Goal: Task Accomplishment & Management: Manage account settings

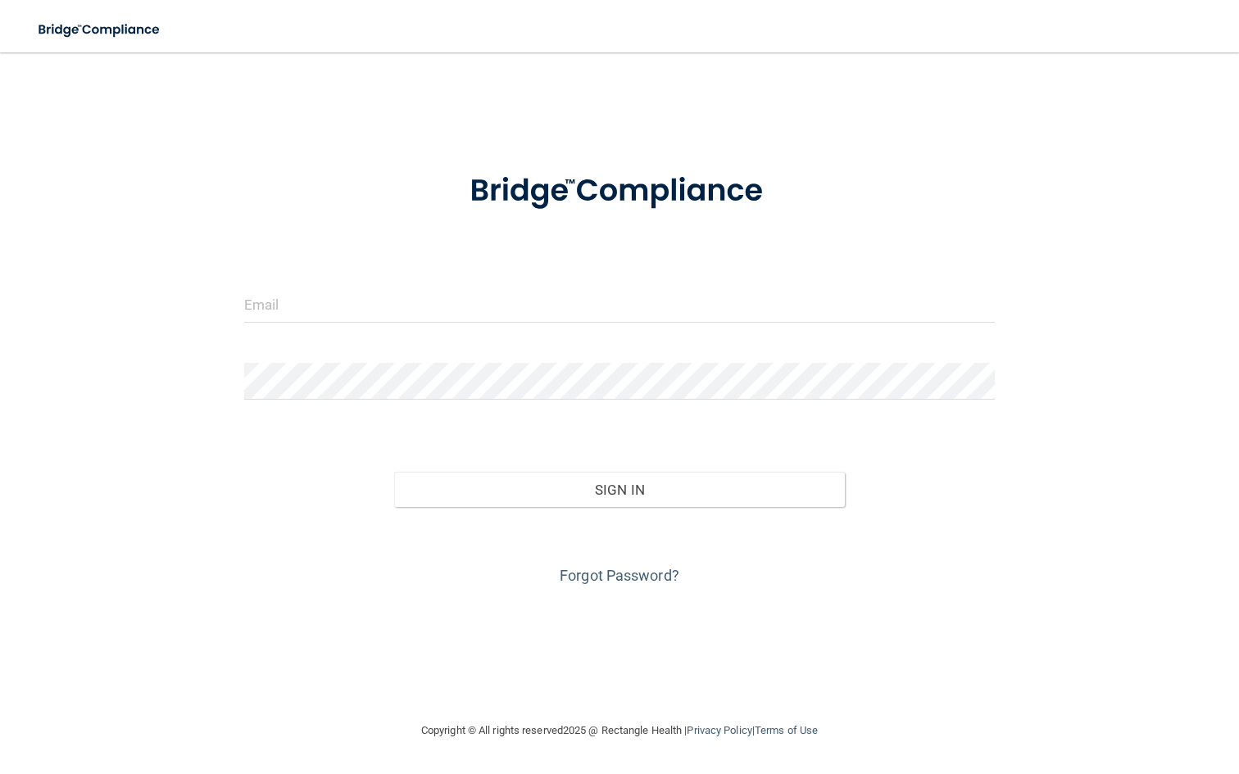
drag, startPoint x: 624, startPoint y: 282, endPoint x: 624, endPoint y: 306, distance: 23.8
click at [624, 284] on form "Invalid email/password. You don't have permission to access that page. Sign In …" at bounding box center [620, 370] width 752 height 438
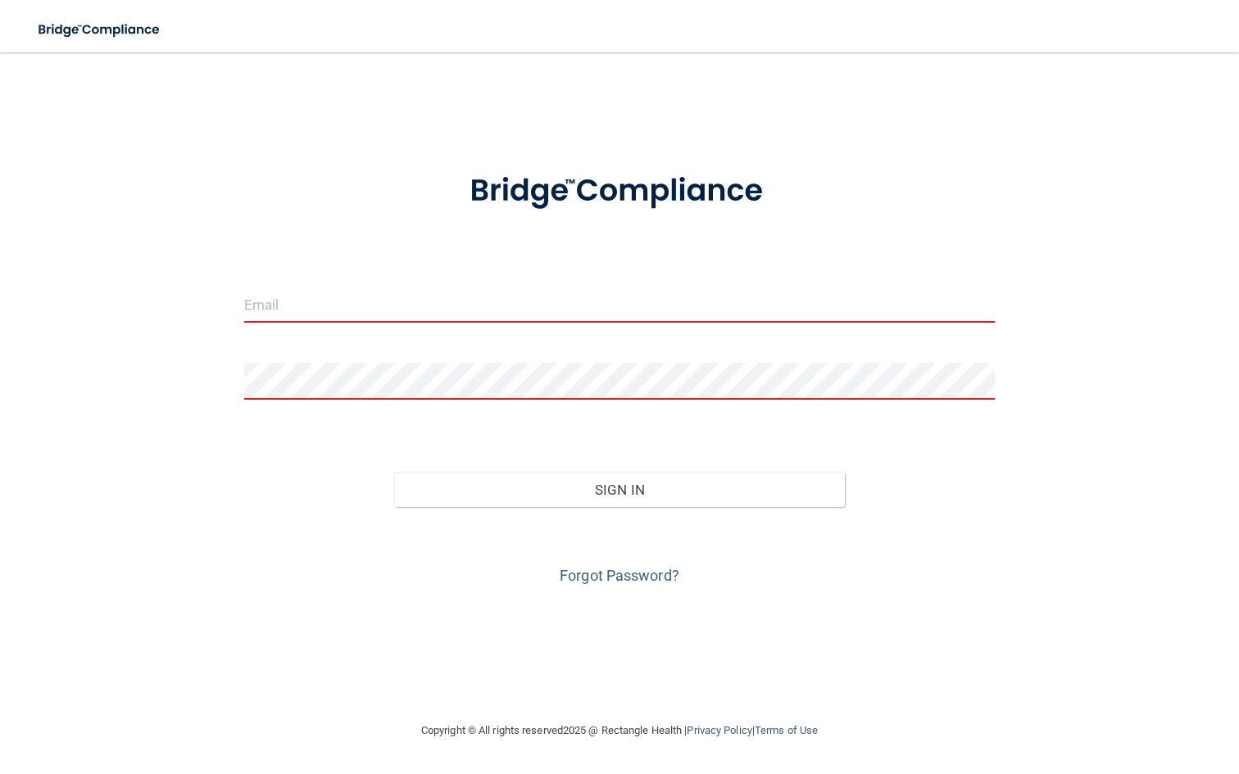
click at [559, 311] on input "email" at bounding box center [620, 304] width 752 height 37
click at [615, 284] on form "Invalid email/password. You don't have permission to access that page. Sign In …" at bounding box center [620, 370] width 752 height 438
click at [956, 302] on input "email" at bounding box center [620, 304] width 752 height 37
click at [995, 304] on input "email" at bounding box center [620, 304] width 752 height 37
click at [988, 304] on input "email" at bounding box center [620, 304] width 752 height 37
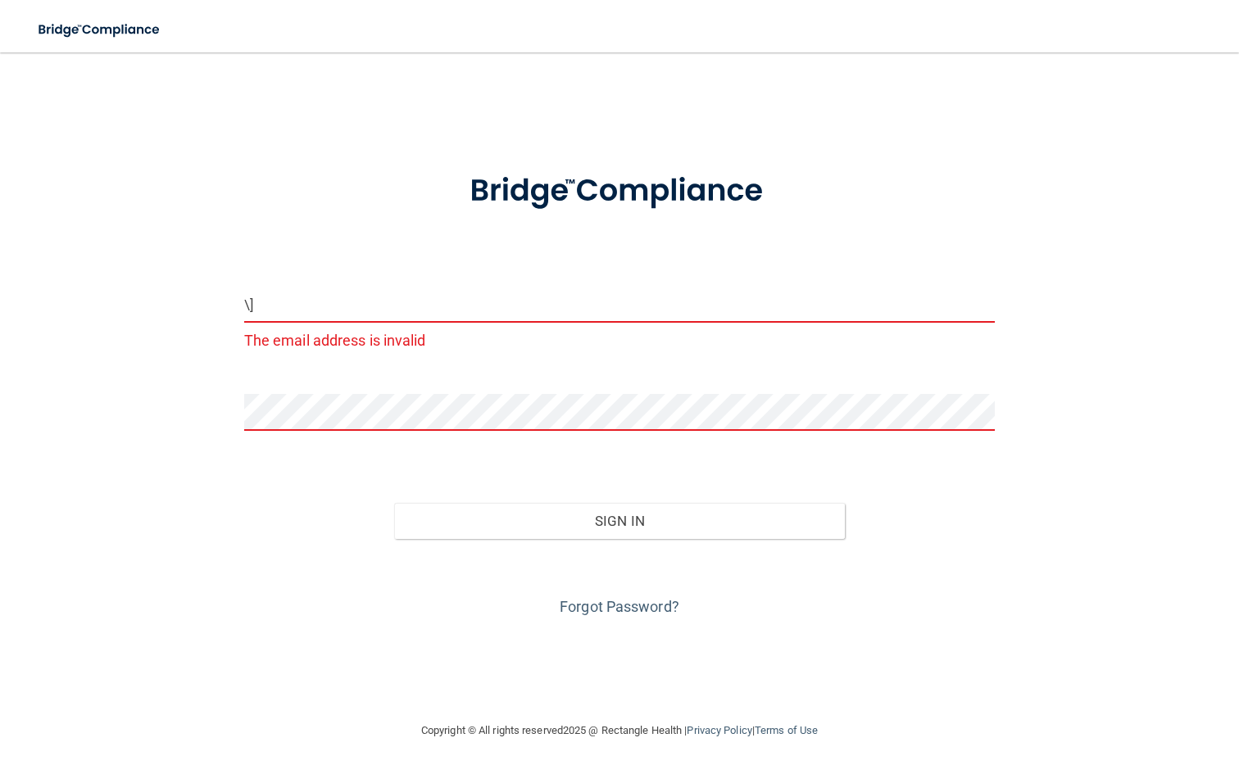
type input "\"
click at [977, 294] on input "email" at bounding box center [620, 304] width 752 height 37
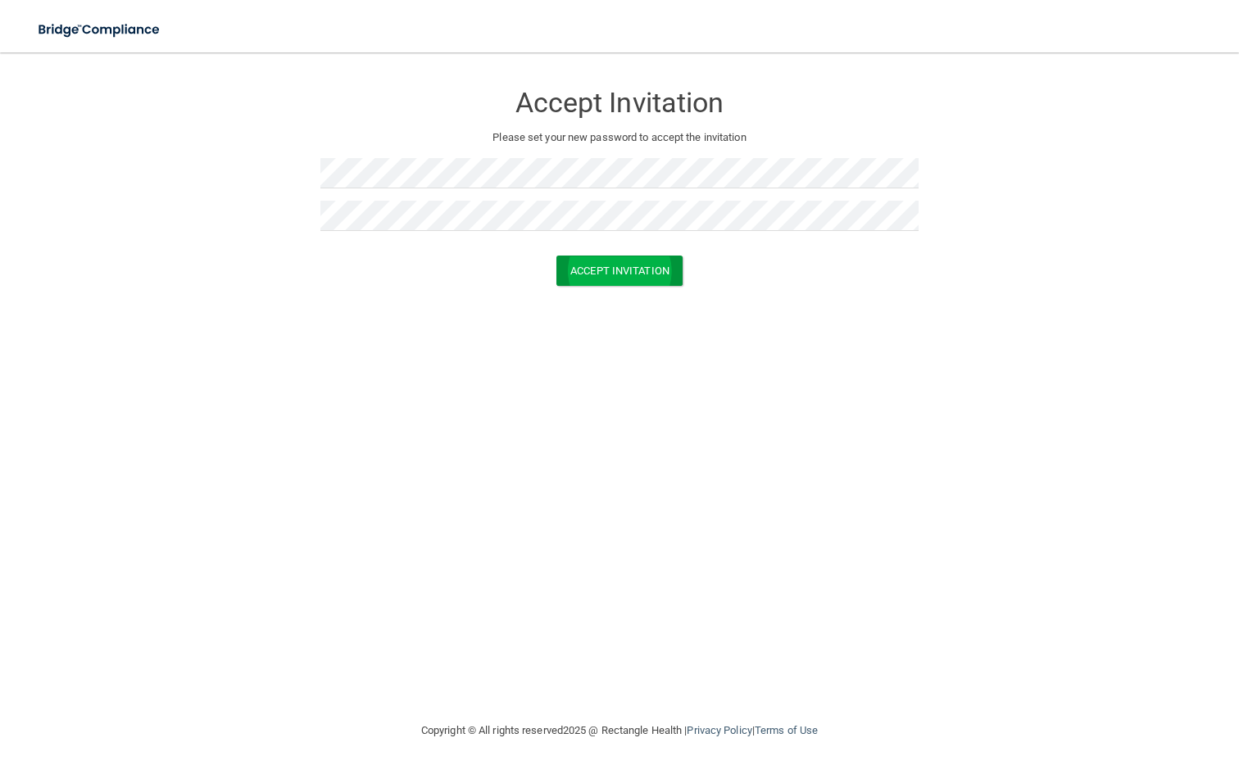
click at [672, 270] on button "Accept Invitation" at bounding box center [619, 271] width 126 height 30
click at [622, 290] on button "Accept Invitation" at bounding box center [619, 294] width 126 height 30
click at [638, 314] on form "Accept Invitation Please set your new password to accept the invitation Token i…" at bounding box center [620, 199] width 1174 height 261
click at [638, 300] on button "Accept Invitation" at bounding box center [619, 294] width 126 height 30
click at [651, 292] on button "Accept Invitation" at bounding box center [619, 294] width 126 height 30
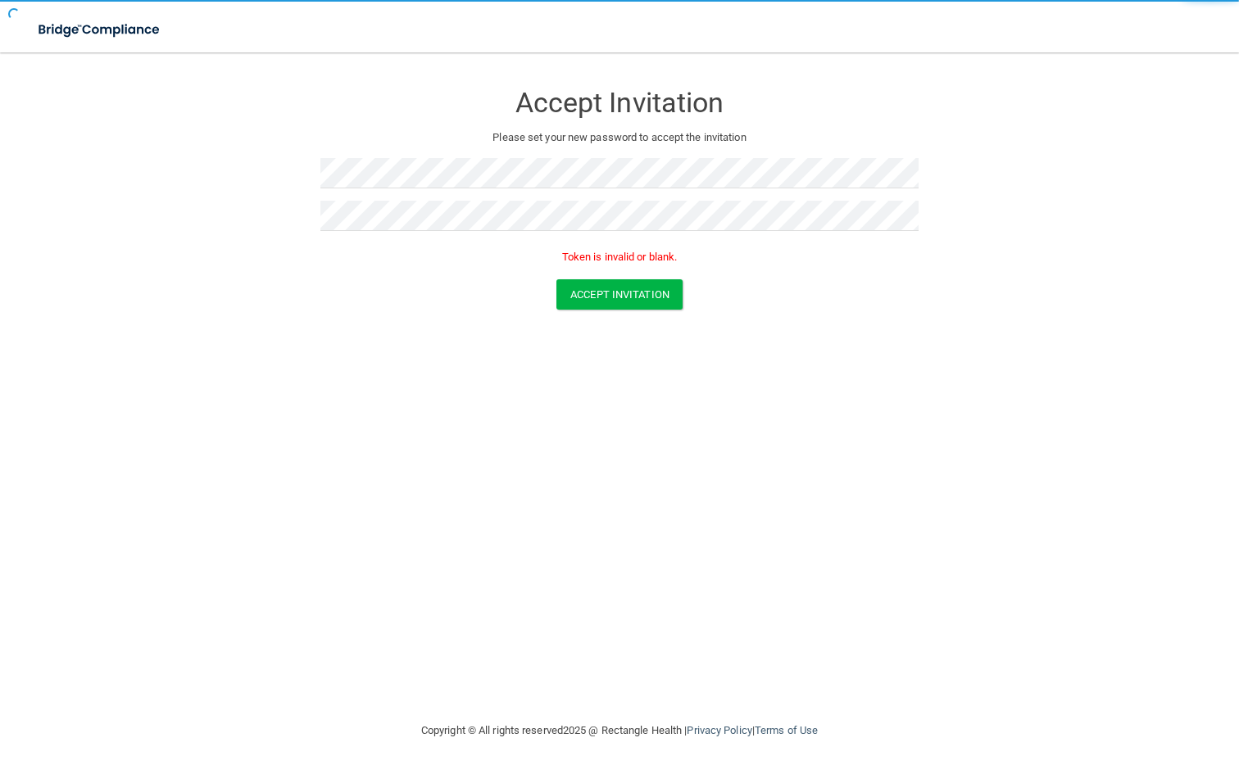
click at [644, 262] on p "Token is invalid or blank." at bounding box center [619, 258] width 598 height 20
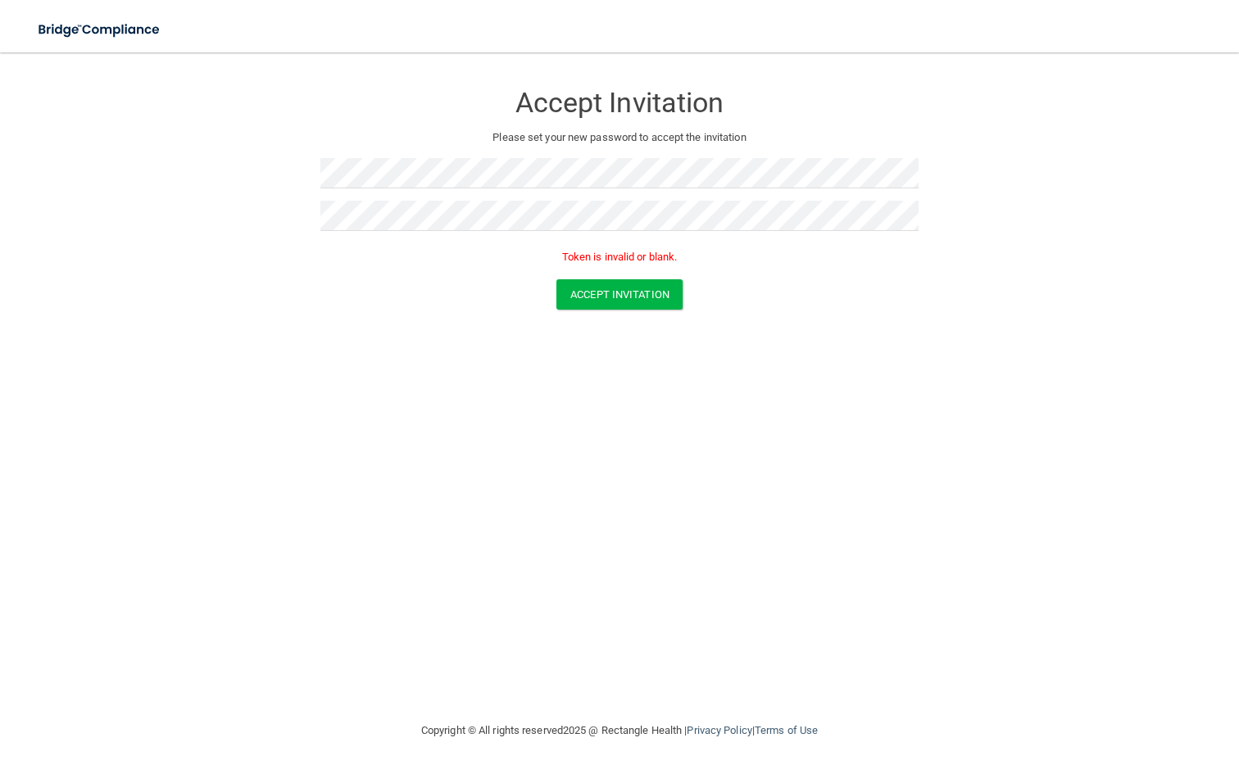
click at [645, 255] on p "Token is invalid or blank." at bounding box center [619, 258] width 598 height 20
click at [691, 484] on div "Accept Invitation Please set your new password to accept the invitation Token i…" at bounding box center [620, 387] width 1174 height 636
drag, startPoint x: 485, startPoint y: 140, endPoint x: 841, endPoint y: 150, distance: 355.8
click at [841, 150] on div "Accept Invitation Please set your new password to accept the invitation Token i…" at bounding box center [619, 174] width 598 height 211
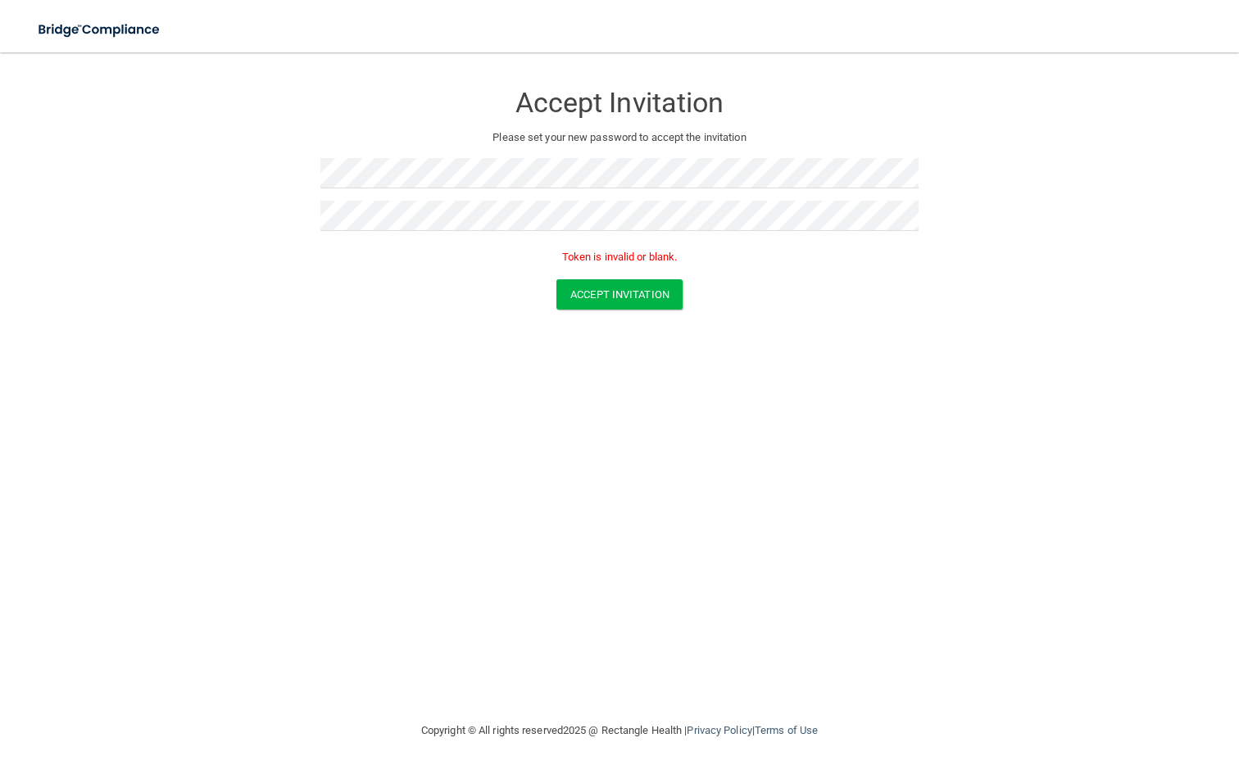
click at [841, 150] on div "Accept Invitation Please set your new password to accept the invitation Token i…" at bounding box center [619, 174] width 598 height 211
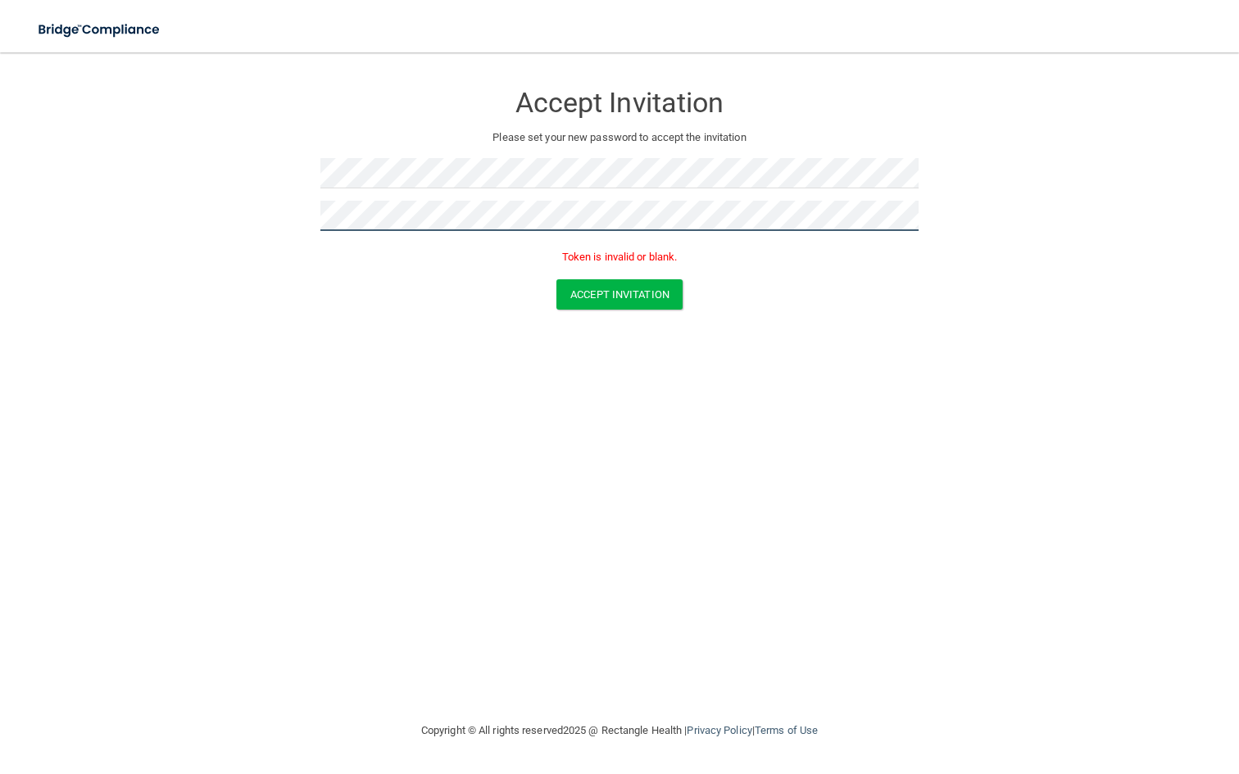
click at [620, 292] on button "Accept Invitation" at bounding box center [619, 294] width 126 height 30
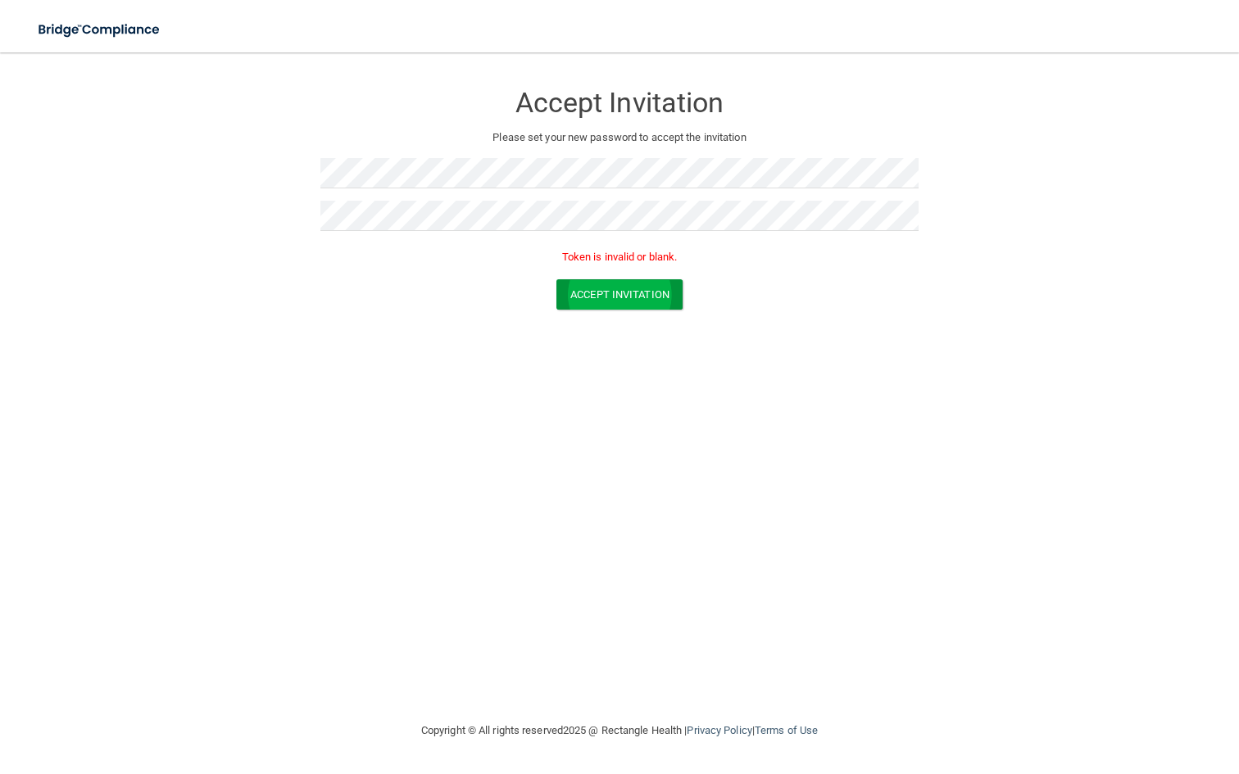
click at [663, 295] on button "Accept Invitation" at bounding box center [619, 294] width 126 height 30
click at [652, 148] on div "Accept Invitation Please set your new password to accept the invitation Token i…" at bounding box center [619, 174] width 598 height 211
click at [638, 78] on div "Accept Invitation" at bounding box center [619, 98] width 598 height 59
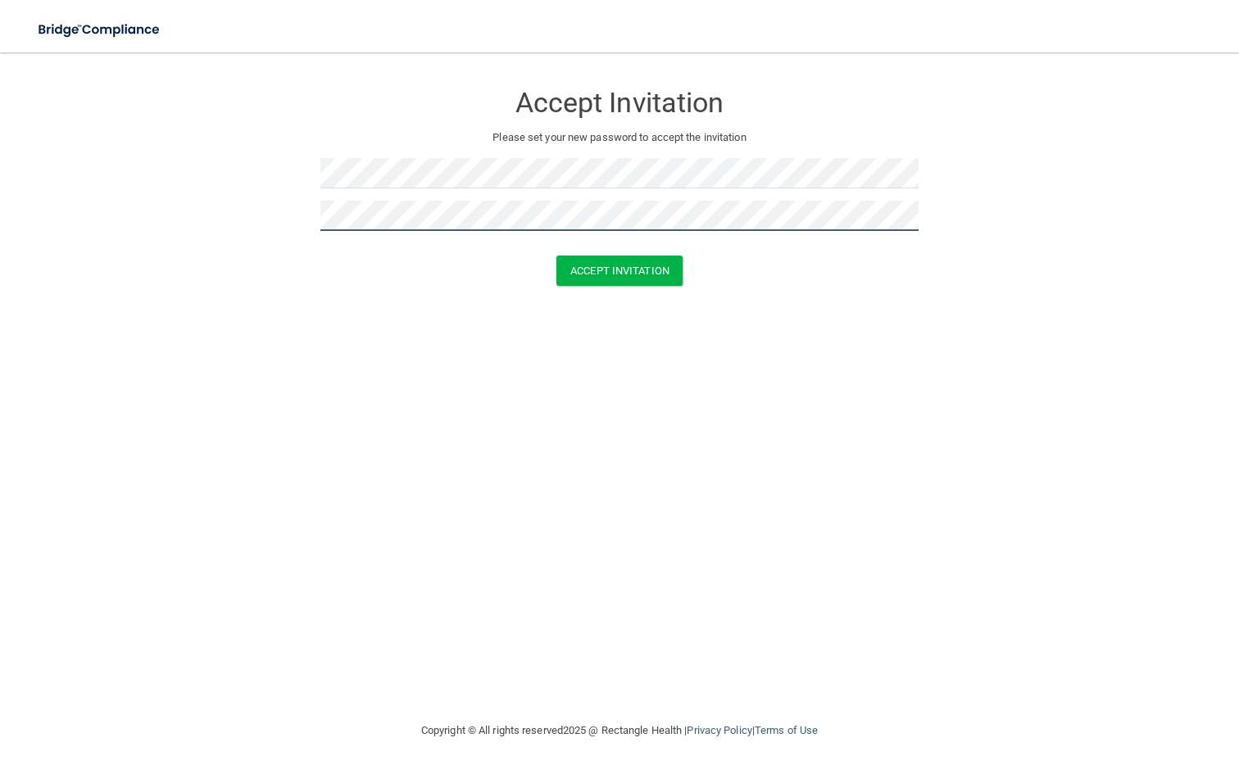
click at [620, 269] on button "Accept Invitation" at bounding box center [619, 271] width 126 height 30
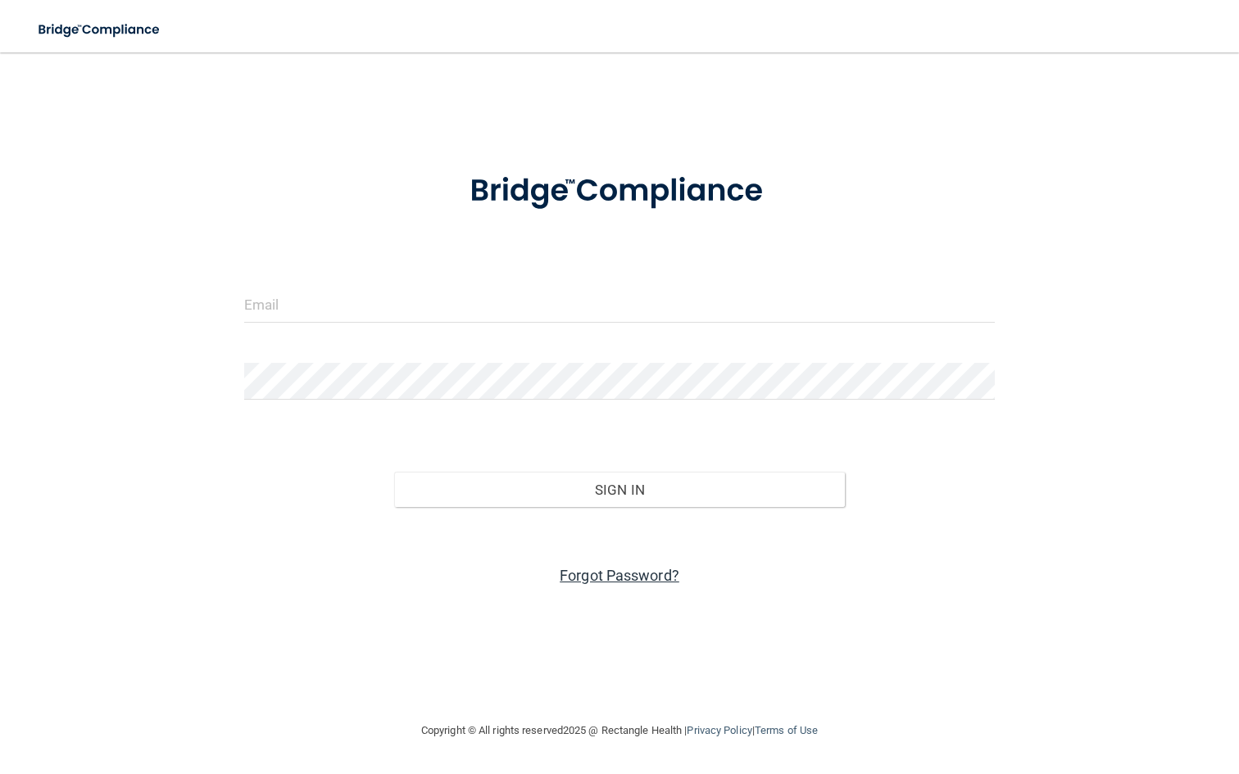
click at [577, 579] on link "Forgot Password?" at bounding box center [620, 575] width 120 height 17
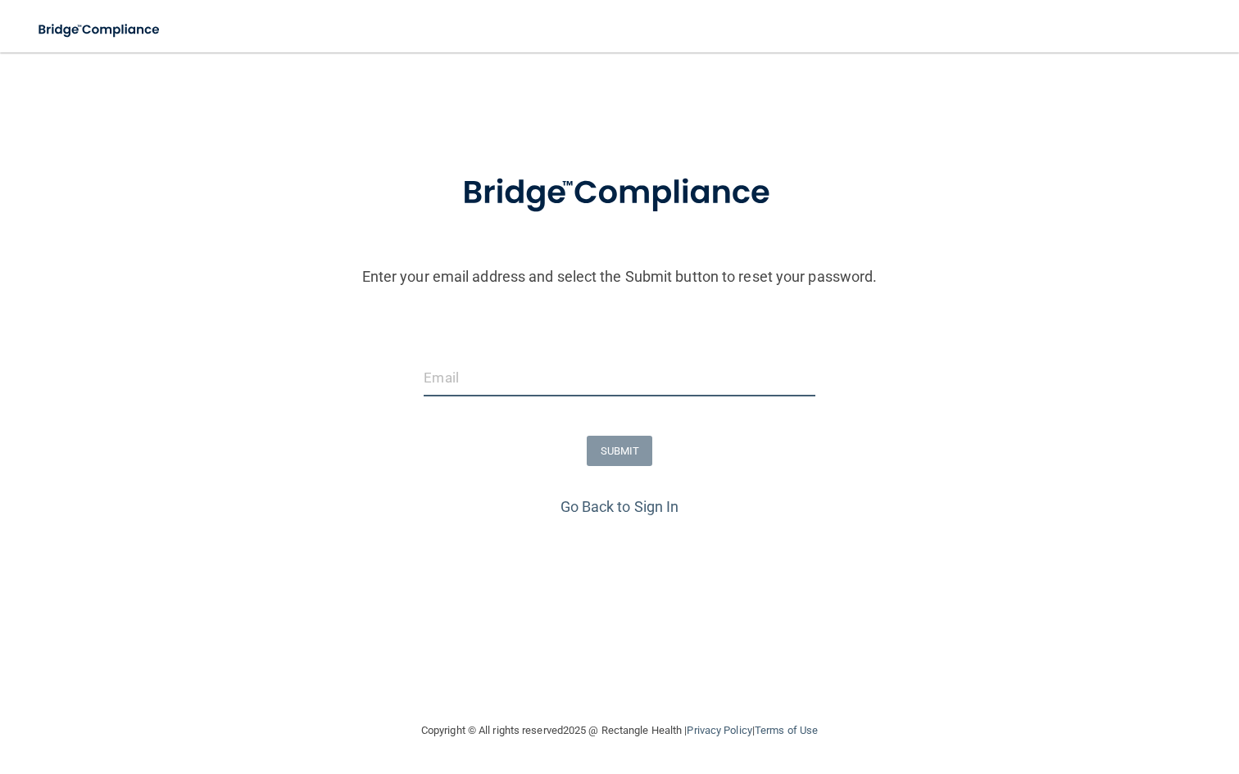
click at [472, 388] on input "email" at bounding box center [619, 378] width 391 height 37
paste input "[EMAIL_ADDRESS][PERSON_NAME][DOMAIN_NAME]"
type input "[EMAIL_ADDRESS][PERSON_NAME][DOMAIN_NAME]"
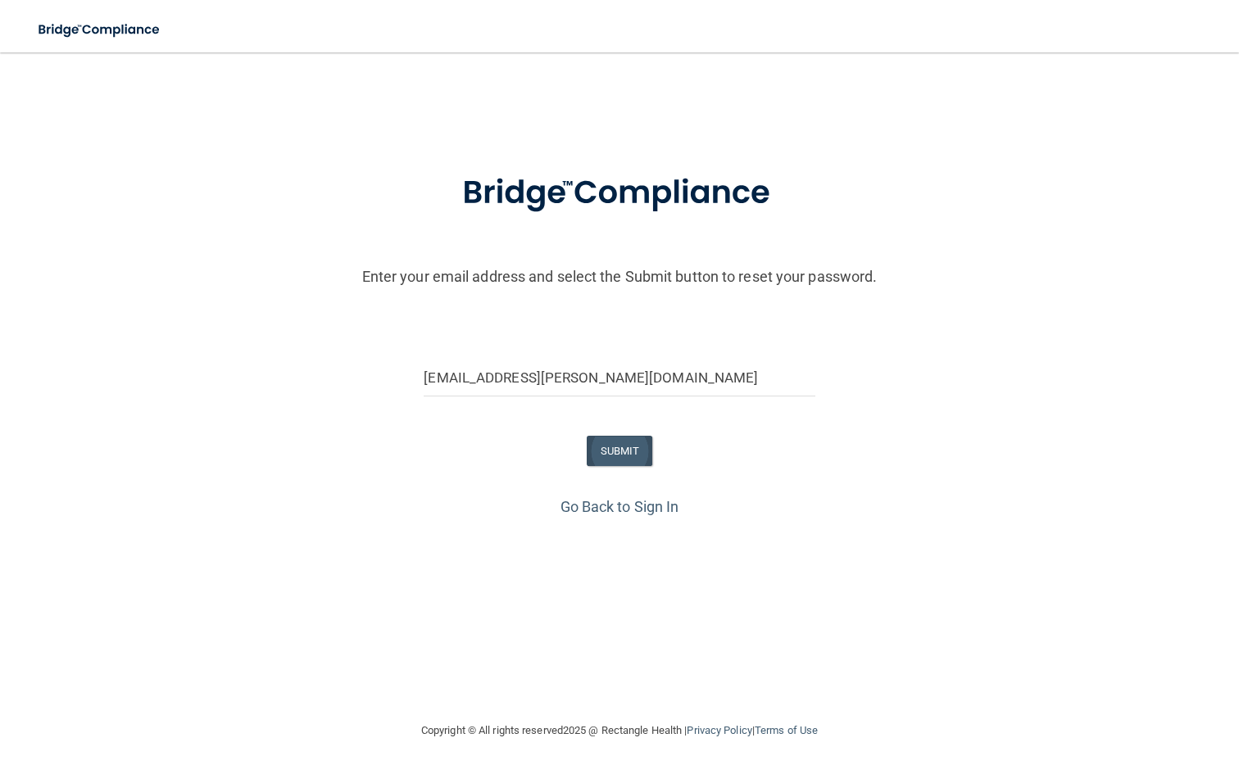
click at [611, 452] on button "SUBMIT" at bounding box center [620, 451] width 66 height 30
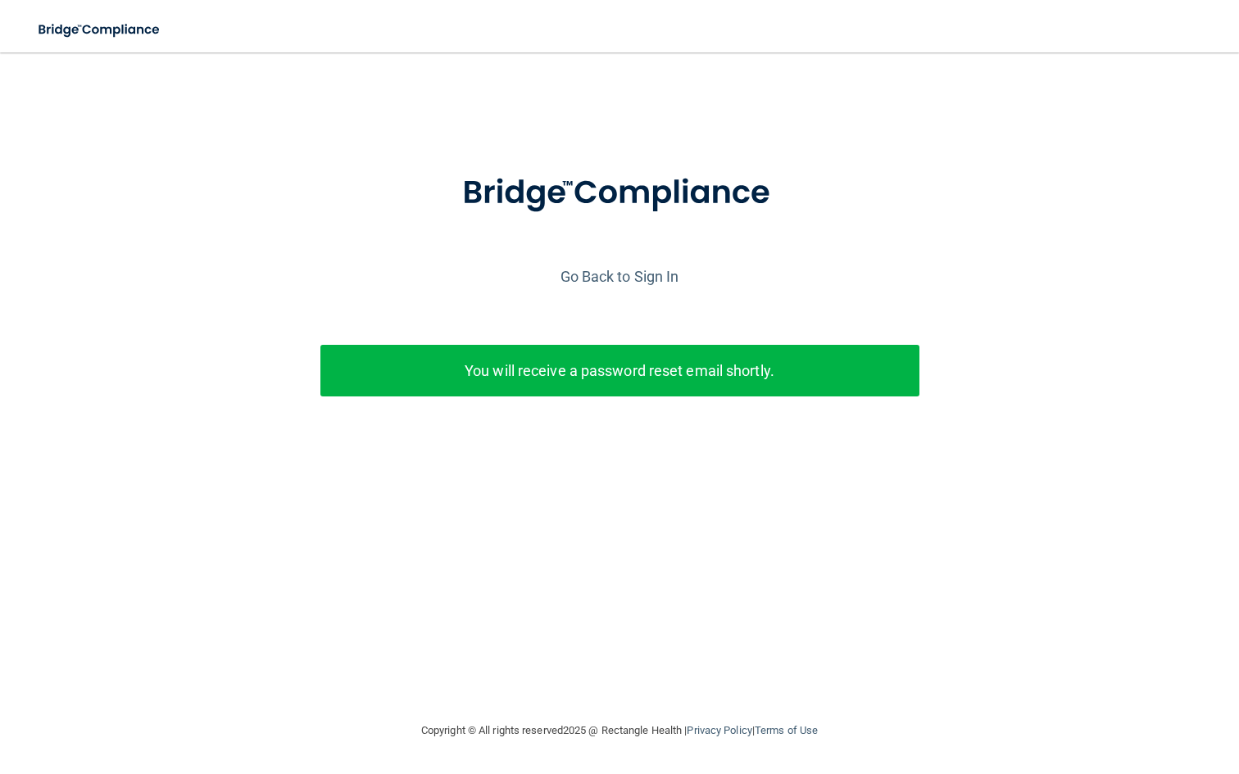
click at [813, 352] on div "You will receive a password reset email shortly." at bounding box center [619, 371] width 599 height 52
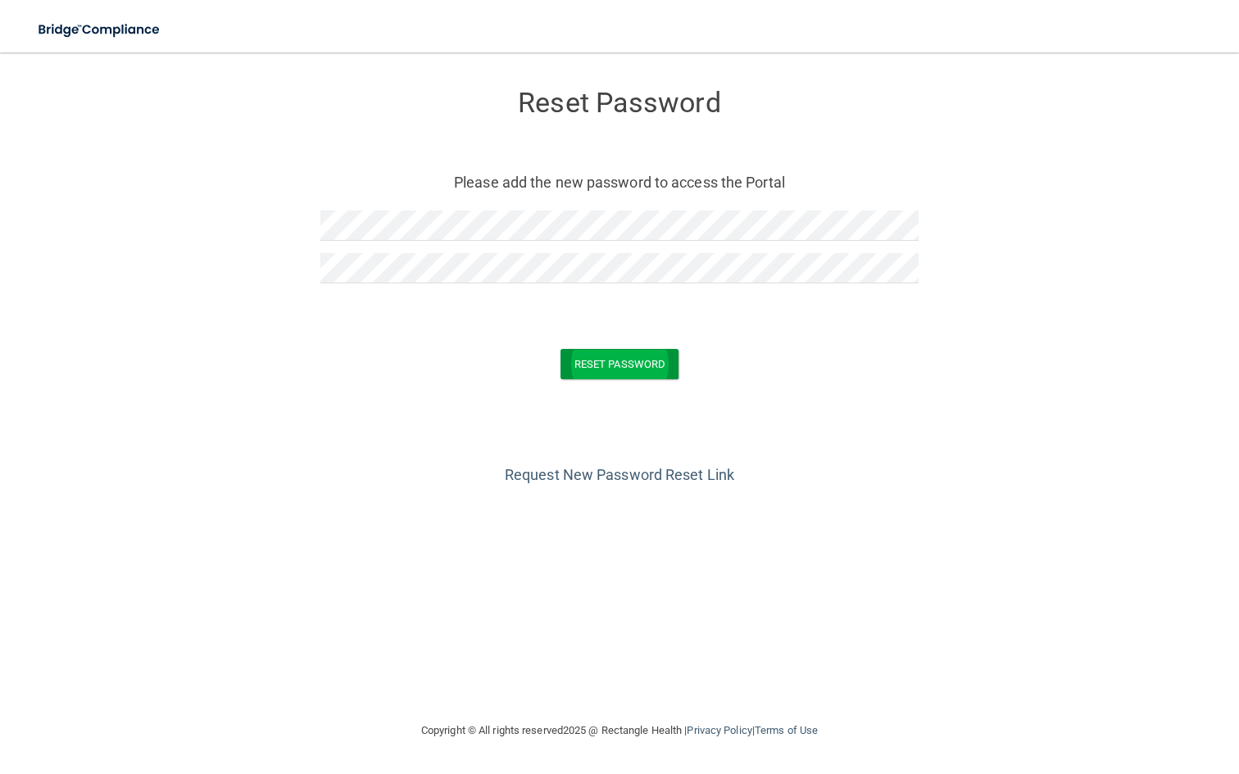
click at [670, 364] on button "Reset Password" at bounding box center [620, 364] width 118 height 30
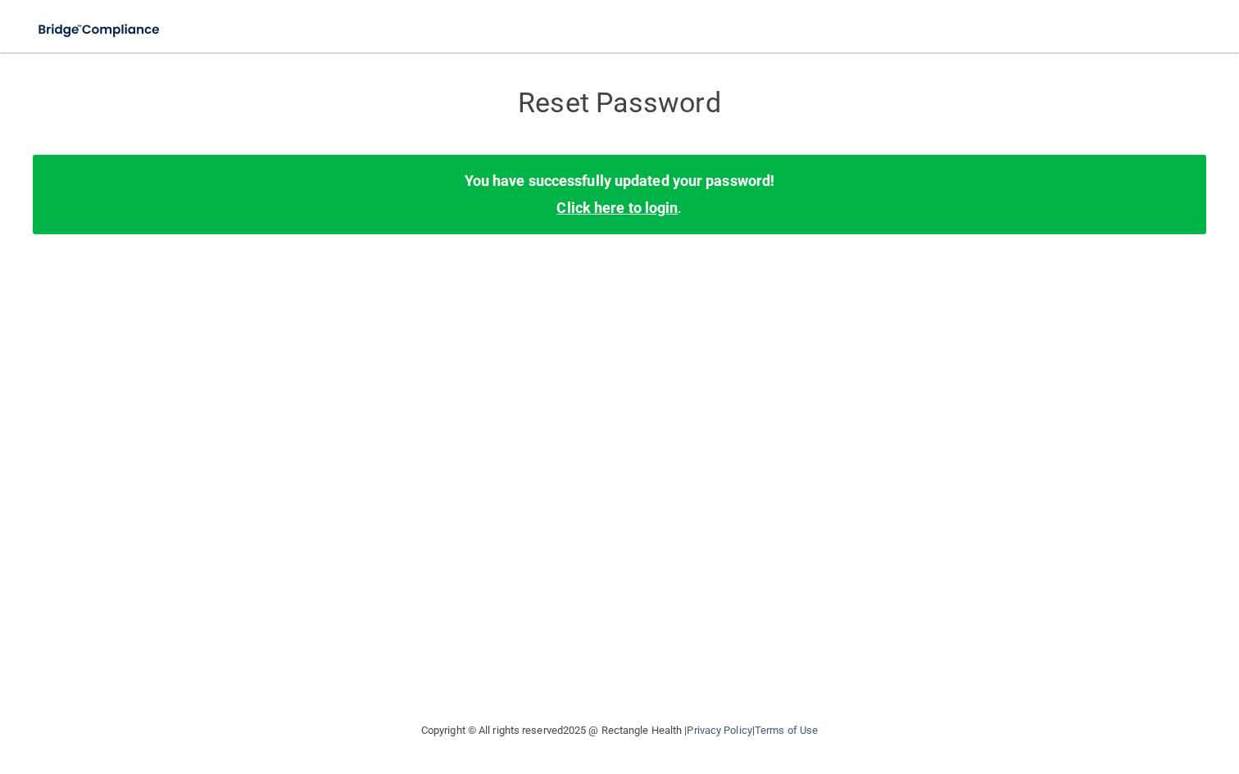
click at [629, 211] on link "Click here to login" at bounding box center [616, 207] width 121 height 17
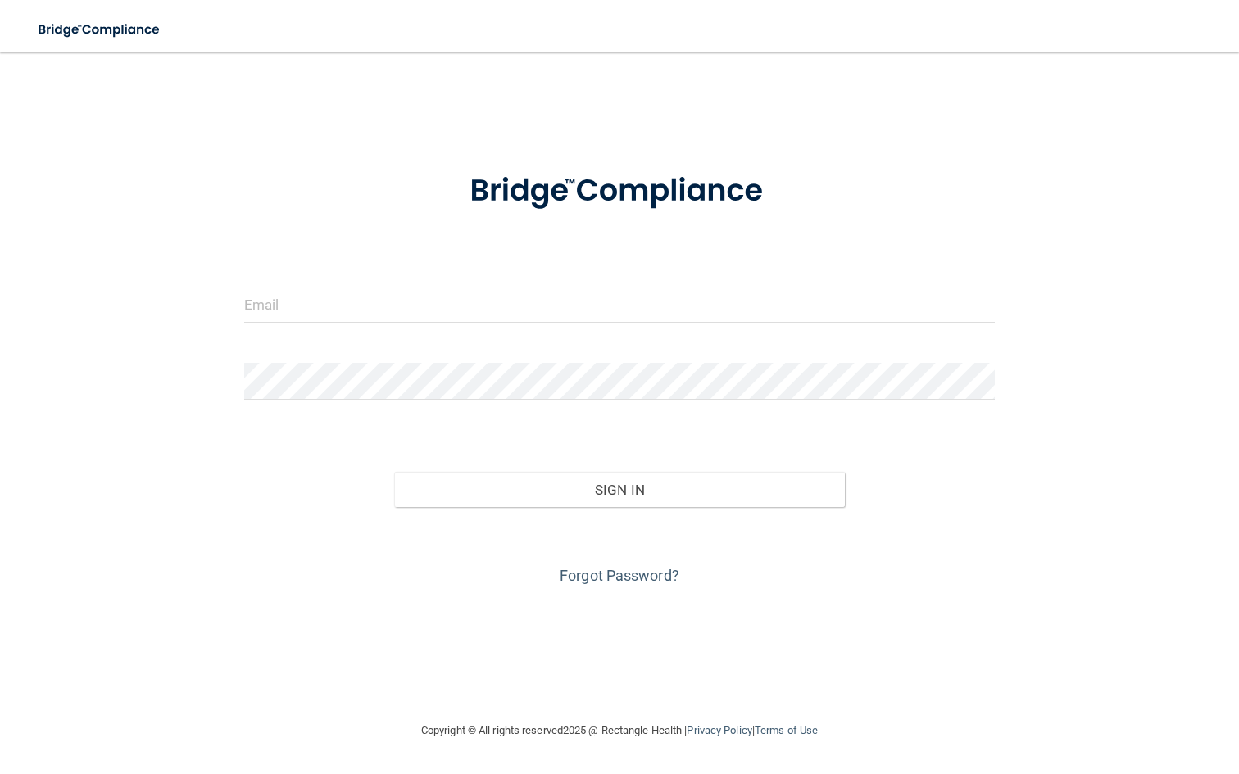
click at [447, 283] on form "Invalid email/password. You don't have permission to access that page. Sign In …" at bounding box center [620, 370] width 752 height 438
type input "[EMAIL_ADDRESS][PERSON_NAME][DOMAIN_NAME]"
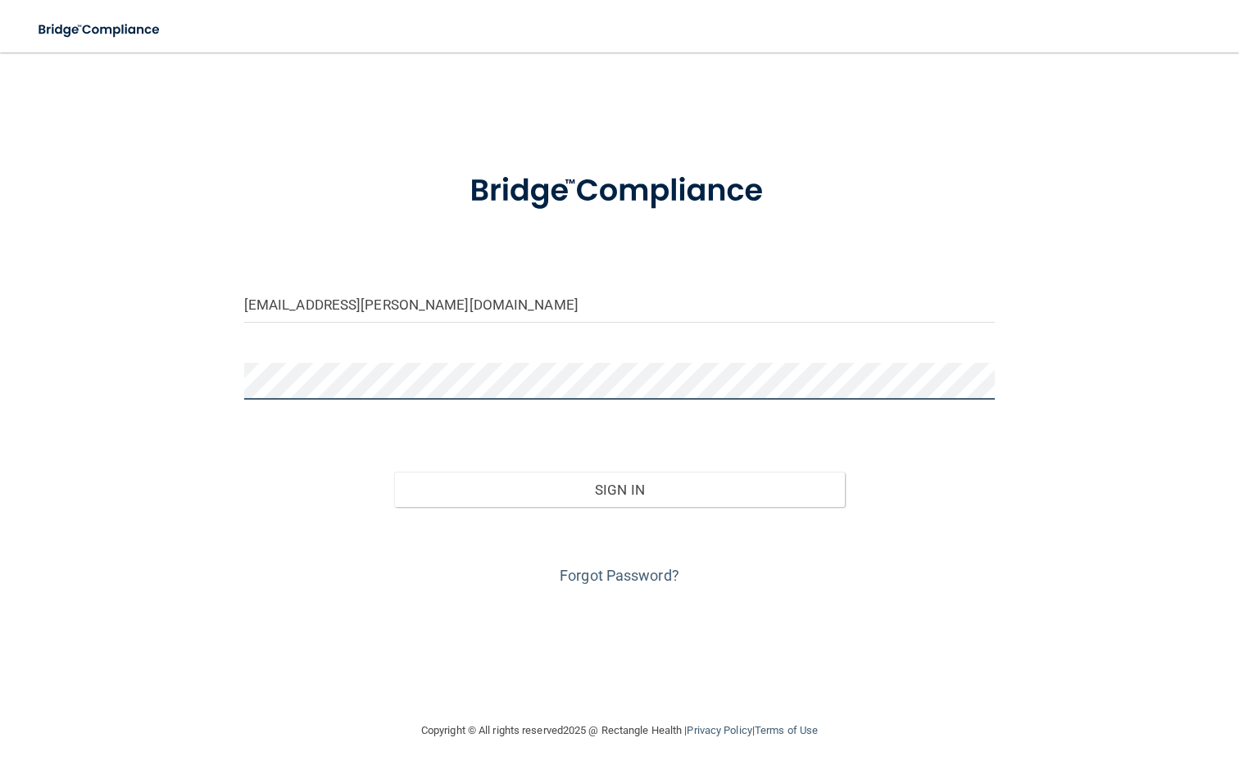
click at [619, 488] on button "Sign In" at bounding box center [619, 490] width 451 height 36
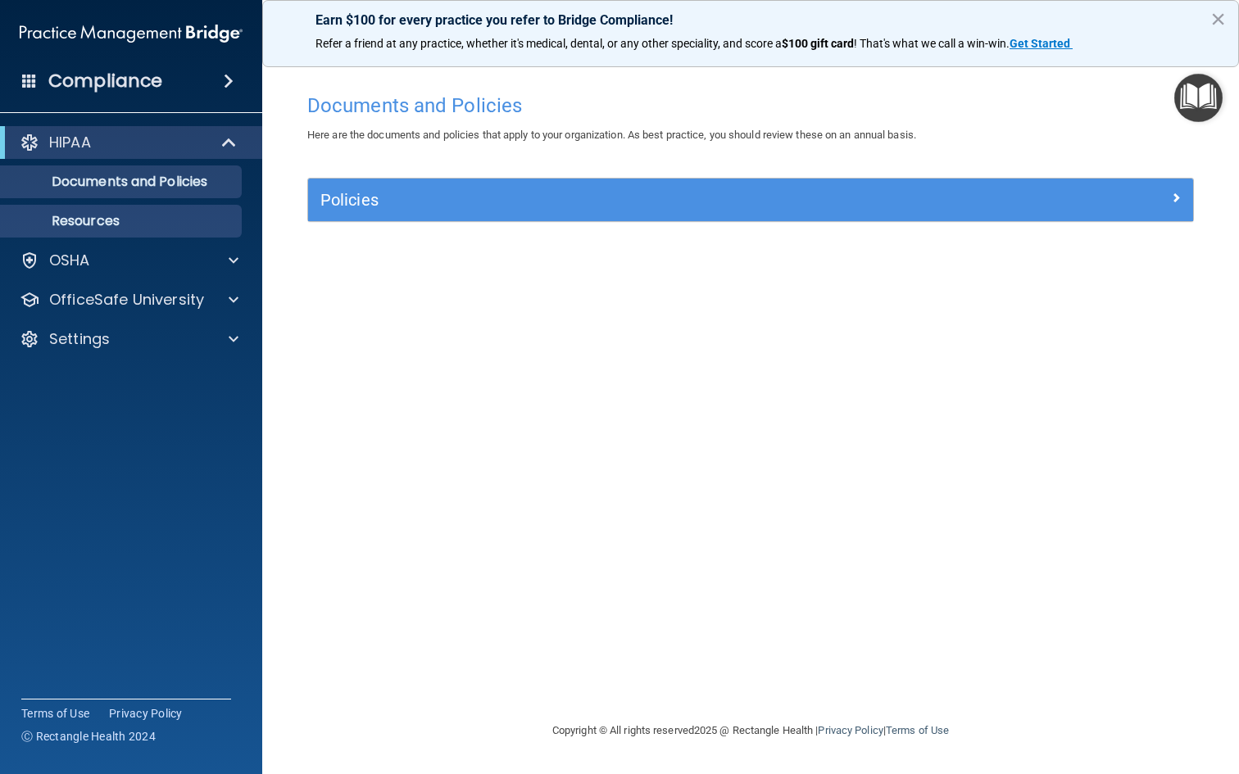
click at [154, 210] on link "Resources" at bounding box center [113, 221] width 258 height 33
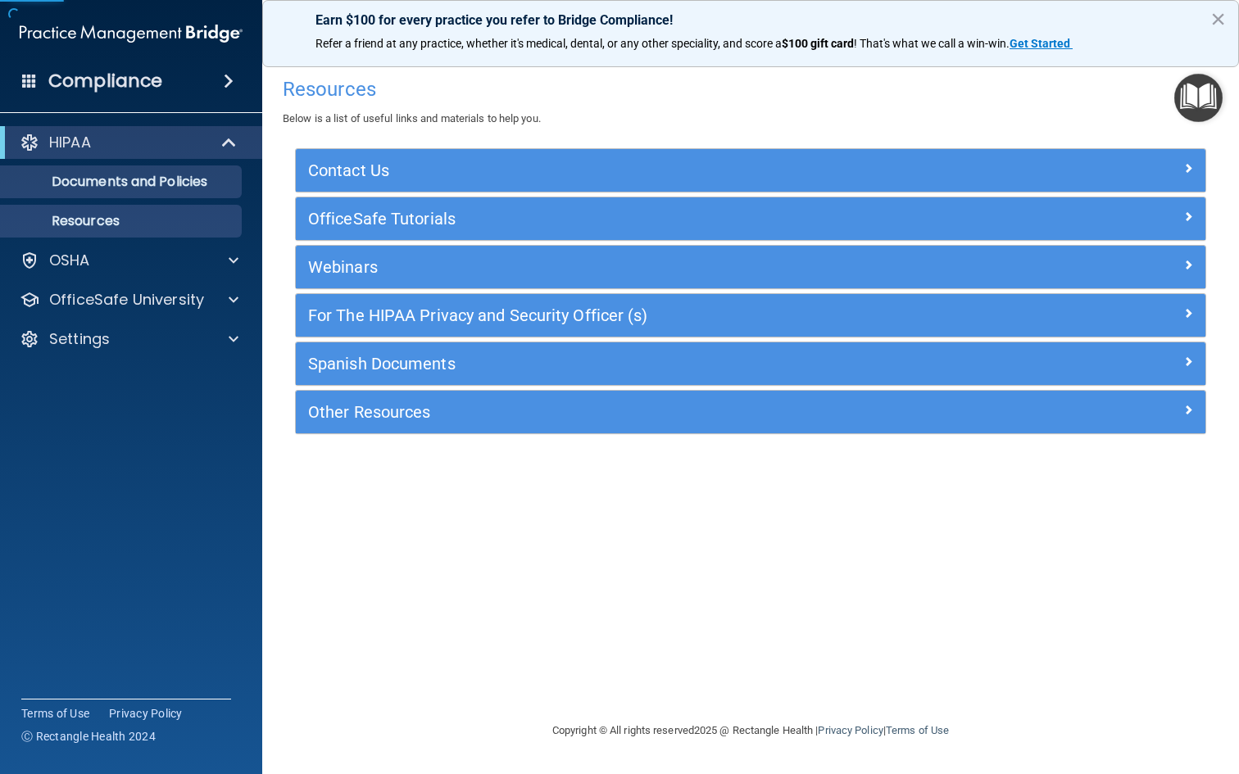
click at [151, 179] on p "Documents and Policies" at bounding box center [123, 182] width 224 height 16
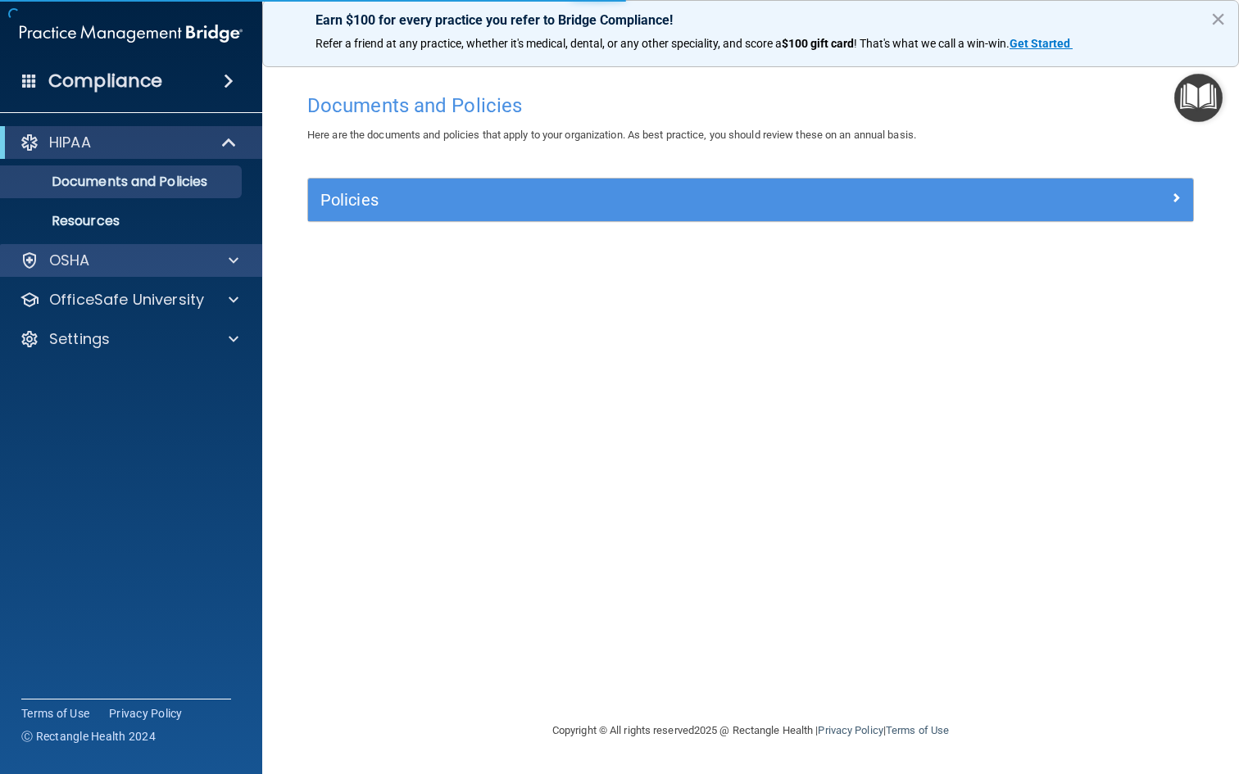
click at [140, 264] on div "OSHA" at bounding box center [108, 261] width 203 height 20
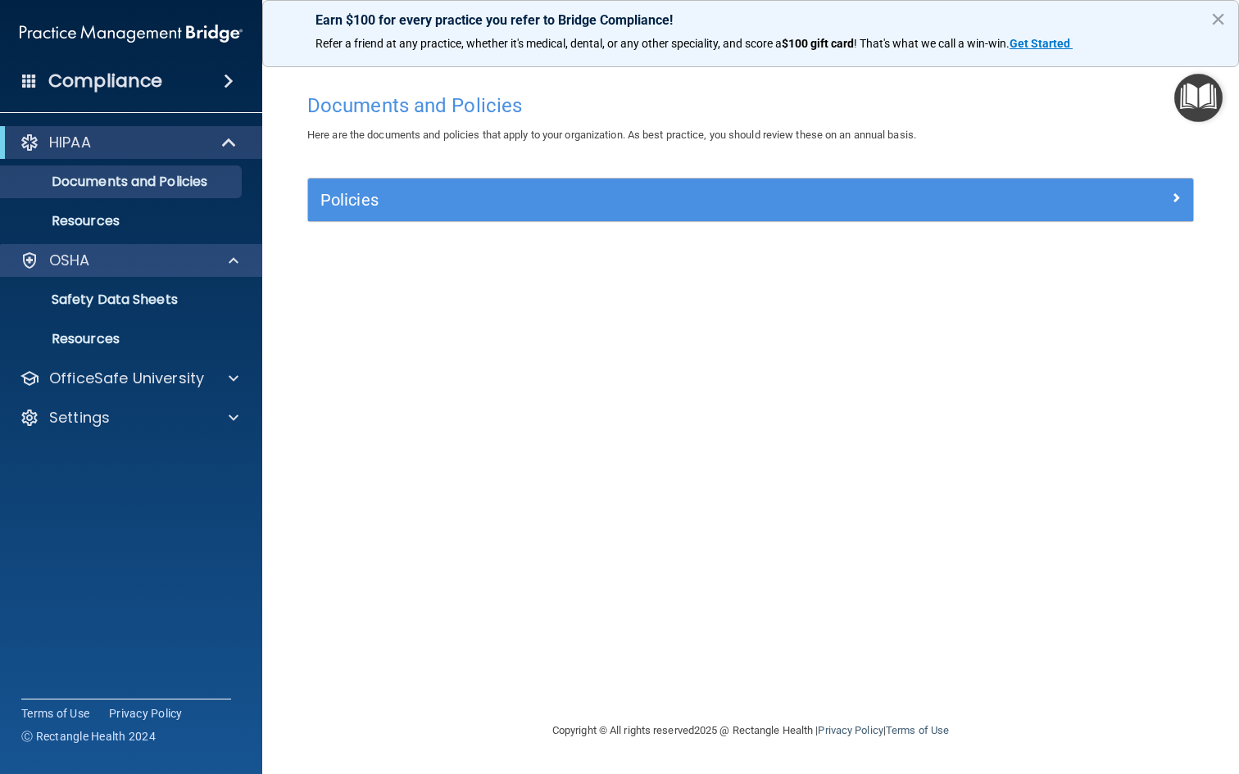
click at [124, 270] on div "OSHA" at bounding box center [108, 261] width 203 height 20
